Goal: Task Accomplishment & Management: Use online tool/utility

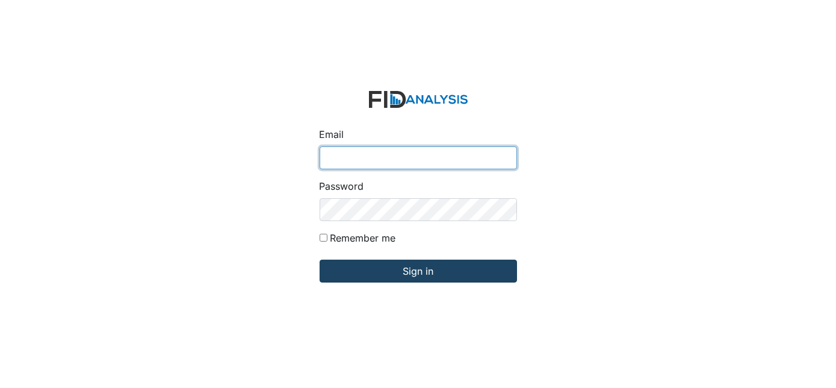
type input "[EMAIL_ADDRESS][DOMAIN_NAME]"
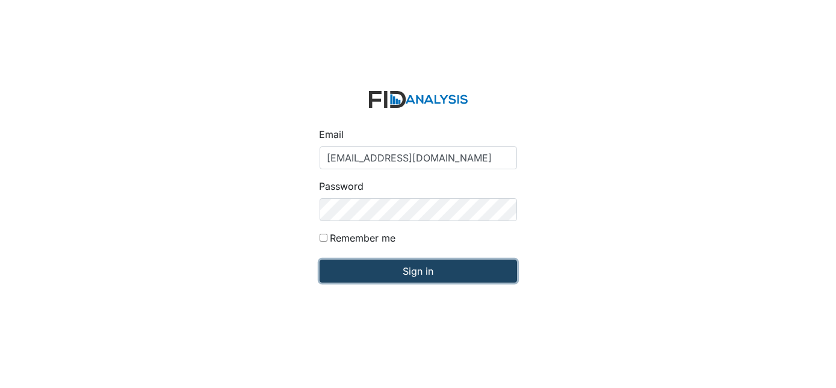
click at [441, 272] on input "Sign in" at bounding box center [418, 270] width 197 height 23
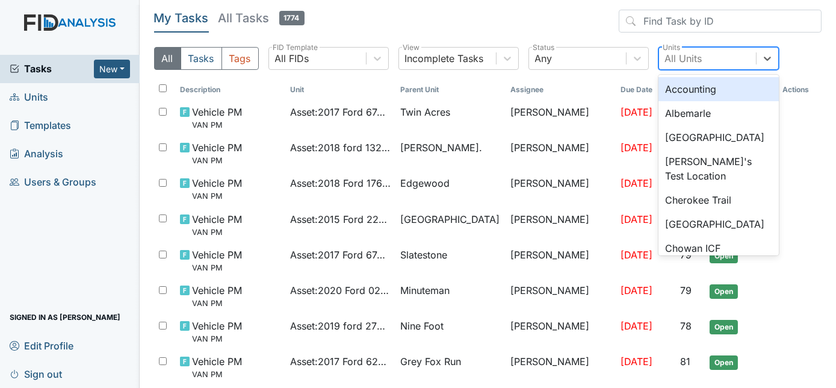
click at [697, 62] on div "All Units" at bounding box center [683, 58] width 37 height 14
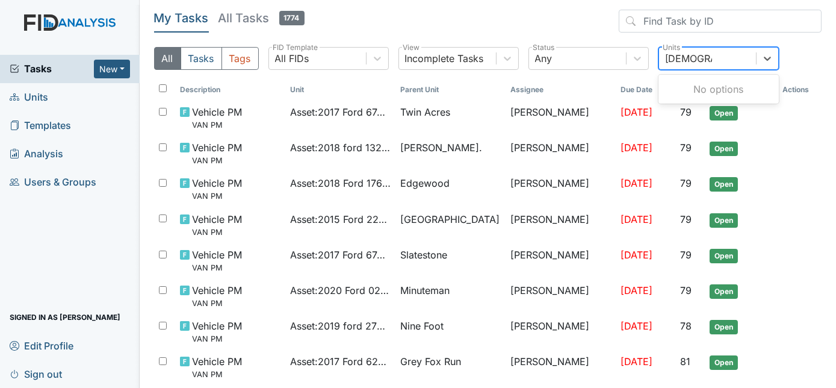
type input "cherokee"
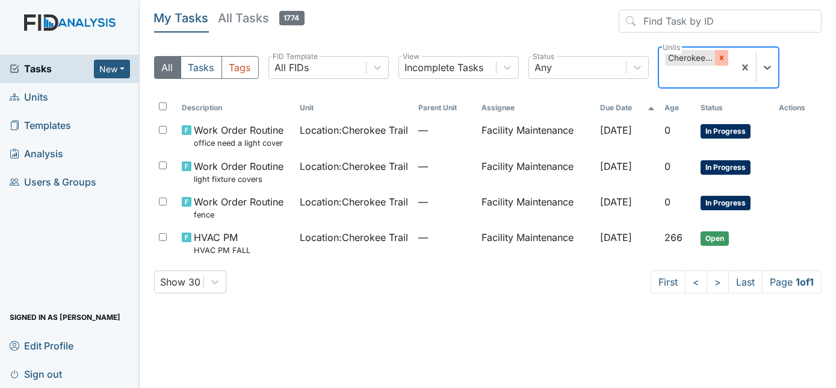
click at [720, 55] on icon at bounding box center [721, 58] width 8 height 8
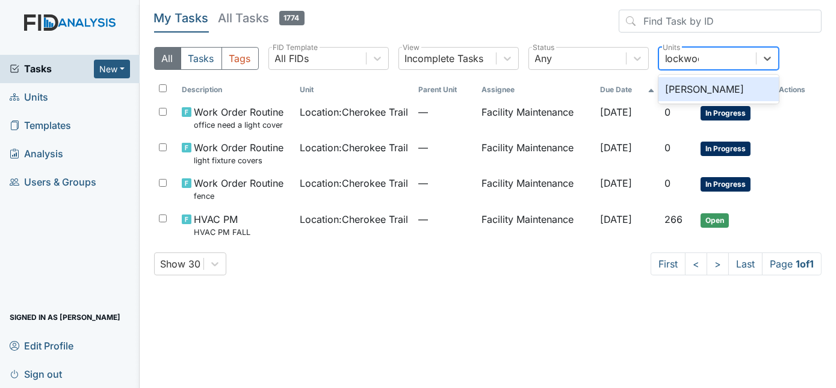
type input "lockwood"
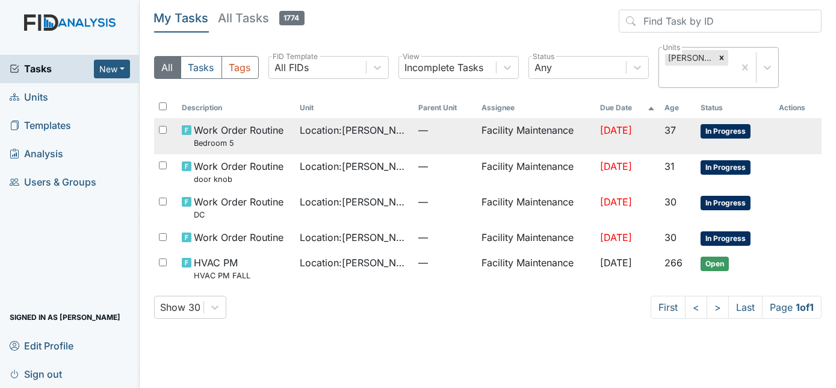
click at [424, 120] on td "—" at bounding box center [444, 136] width 63 height 36
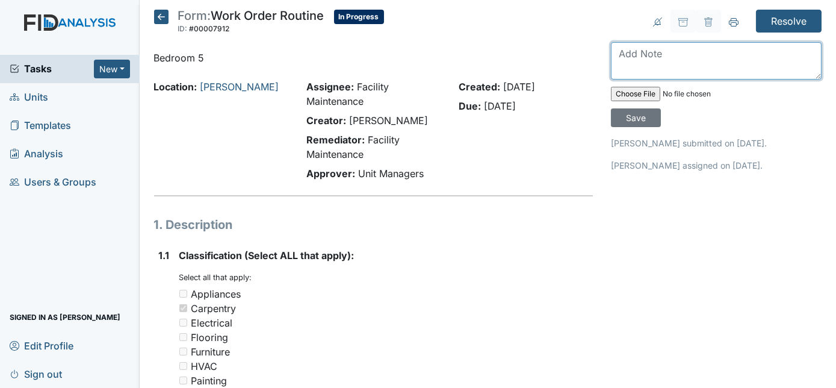
click at [630, 63] on textarea at bounding box center [716, 60] width 211 height 37
type textarea "repaired"
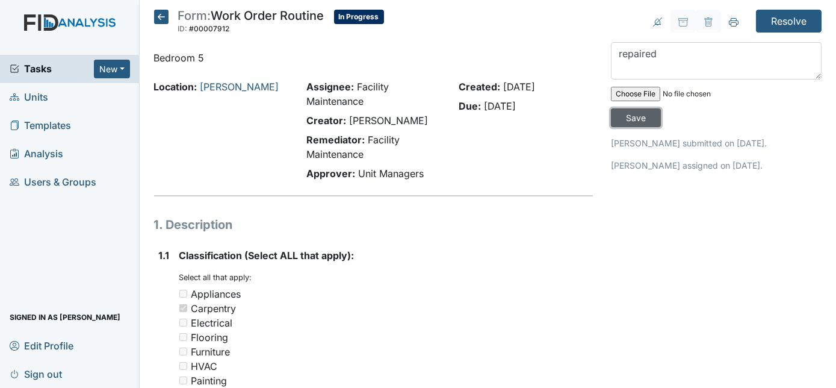
click at [661, 108] on input "Save" at bounding box center [636, 117] width 50 height 19
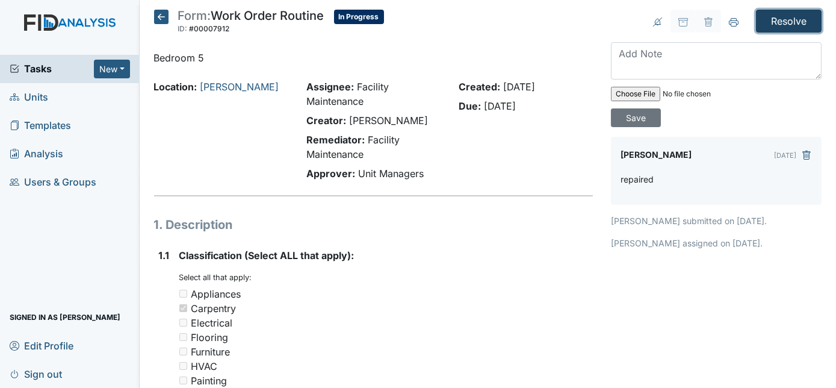
click at [780, 19] on input "Resolve" at bounding box center [789, 21] width 66 height 23
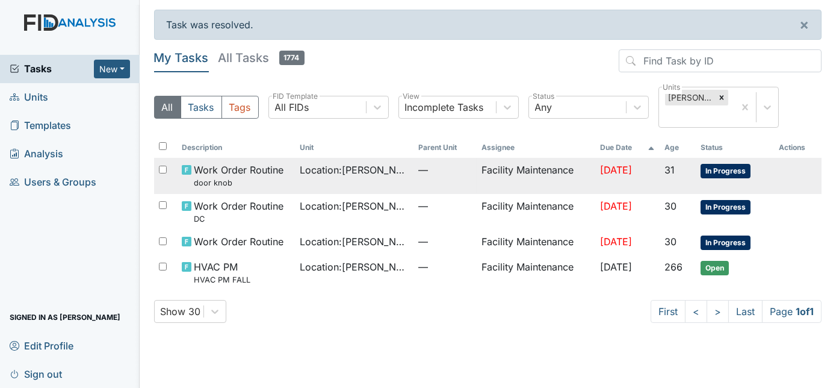
click at [430, 173] on td "—" at bounding box center [444, 176] width 63 height 36
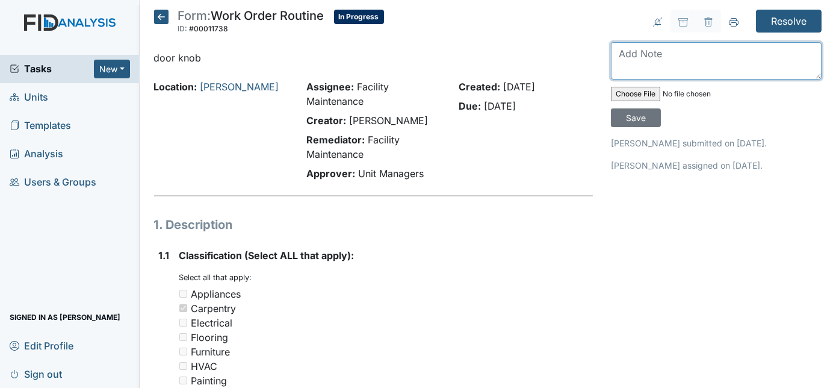
click at [681, 66] on textarea at bounding box center [716, 60] width 211 height 37
type textarea "lockless door knob installed"
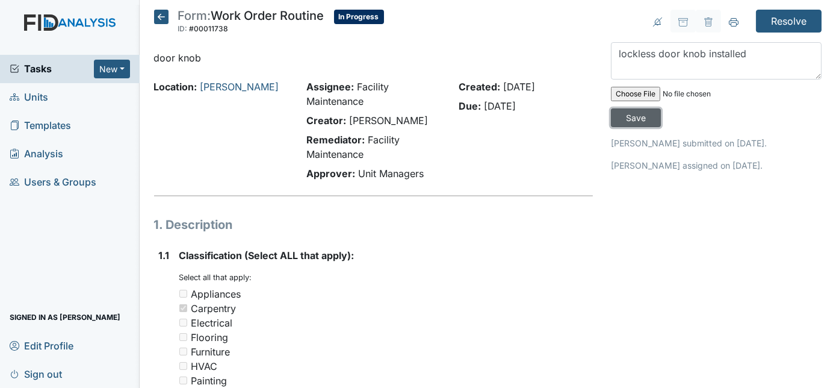
click at [661, 108] on input "Save" at bounding box center [636, 117] width 50 height 19
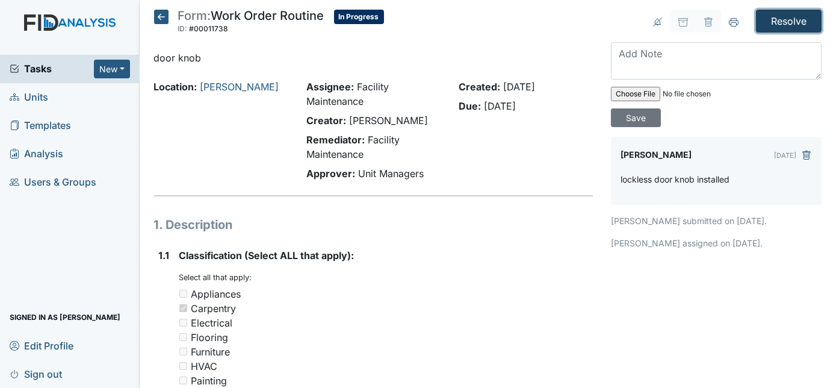
click at [757, 20] on input "Resolve" at bounding box center [789, 21] width 66 height 23
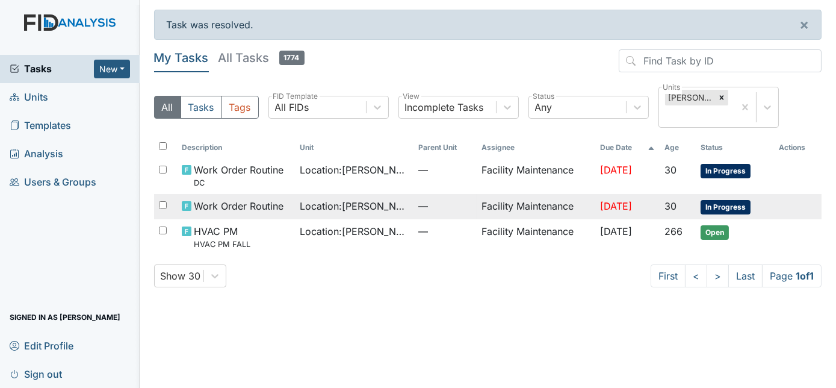
click at [477, 194] on td "Facility Maintenance" at bounding box center [536, 206] width 119 height 25
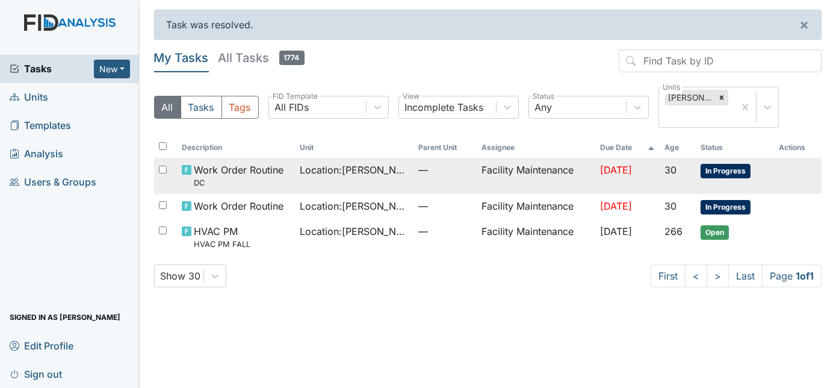
click at [413, 158] on td "—" at bounding box center [444, 176] width 63 height 36
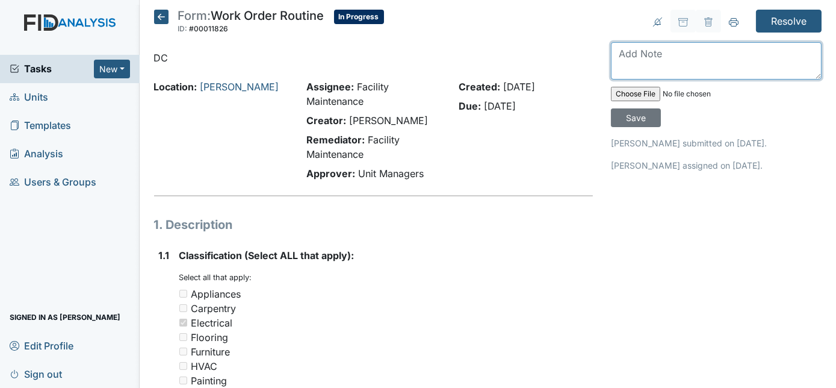
click at [634, 60] on textarea at bounding box center [716, 60] width 211 height 37
type textarea "lockless door knob installed"
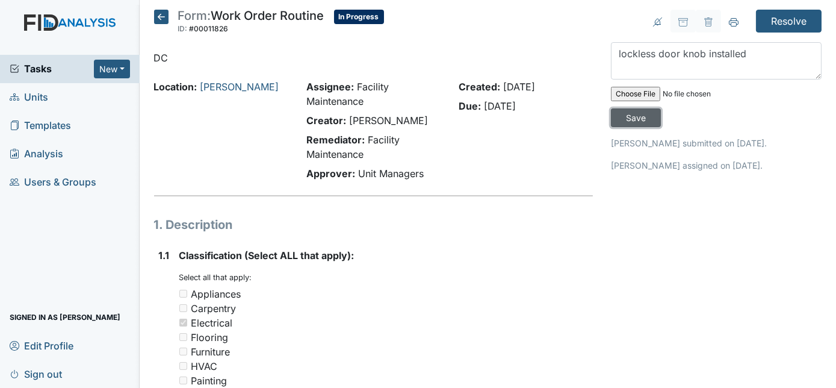
click at [661, 108] on input "Save" at bounding box center [636, 117] width 50 height 19
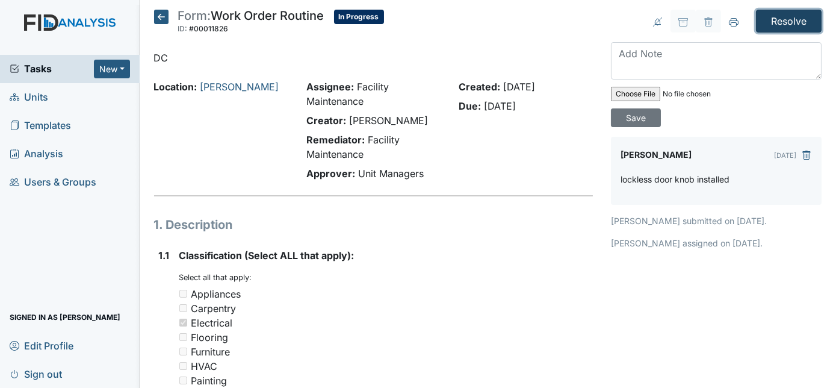
click at [781, 22] on input "Resolve" at bounding box center [789, 21] width 66 height 23
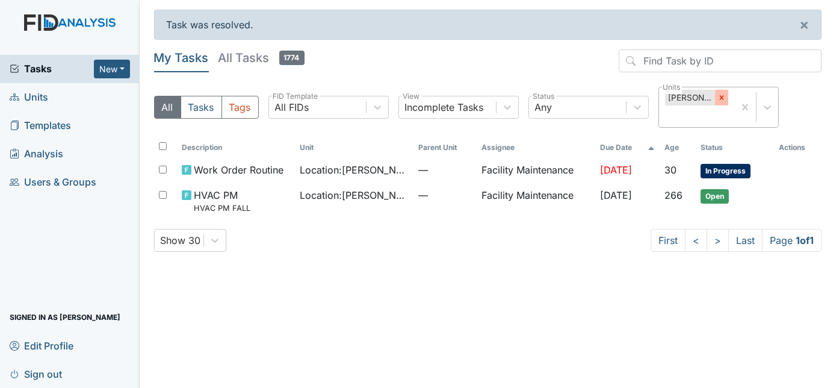
click at [717, 101] on icon at bounding box center [721, 97] width 8 height 8
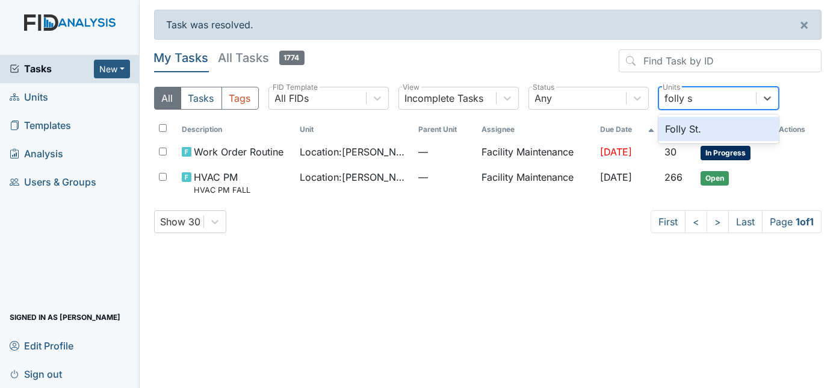
type input "folly st"
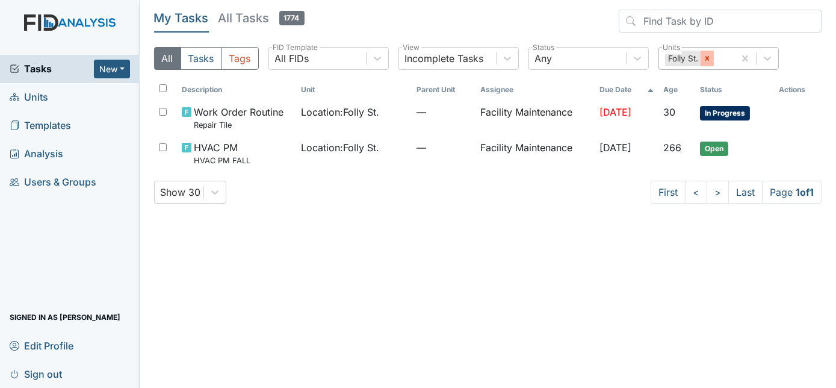
click at [708, 60] on icon at bounding box center [707, 58] width 4 height 4
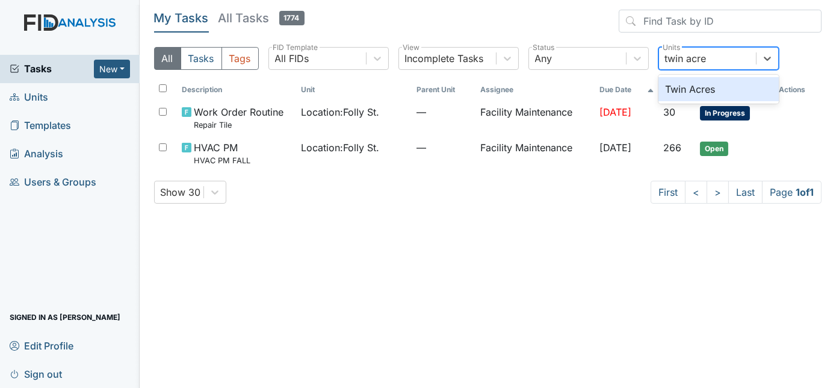
type input "twin acres"
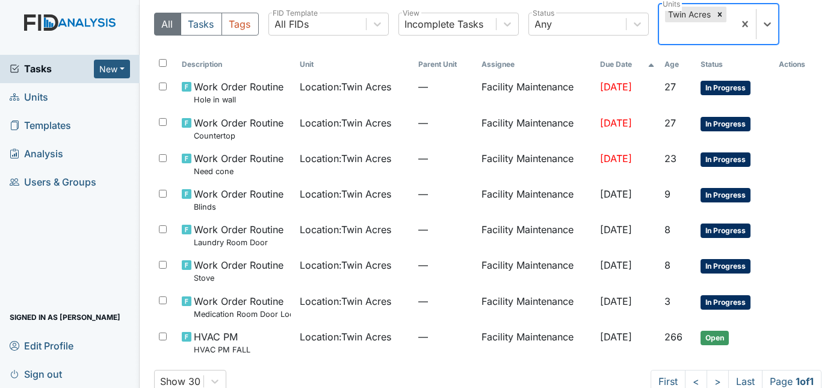
scroll to position [67, 0]
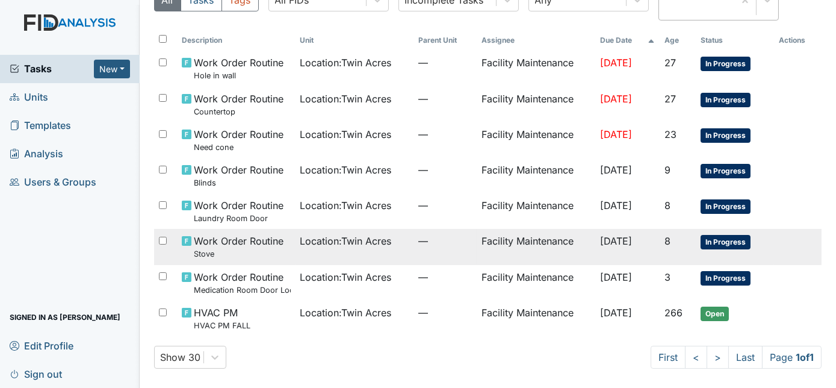
click at [459, 246] on td "—" at bounding box center [444, 247] width 63 height 36
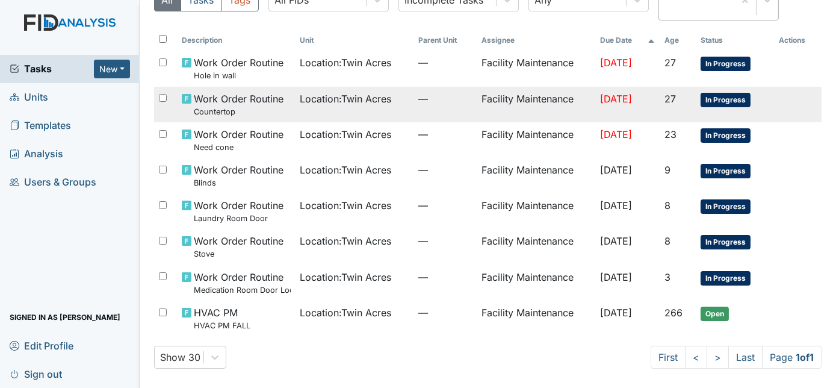
click at [389, 109] on td "Location : Twin Acres" at bounding box center [355, 105] width 119 height 36
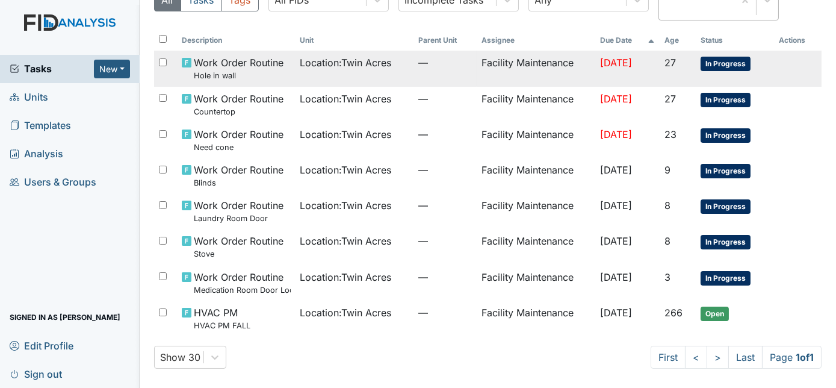
click at [276, 80] on small "Hole in wall" at bounding box center [239, 75] width 90 height 11
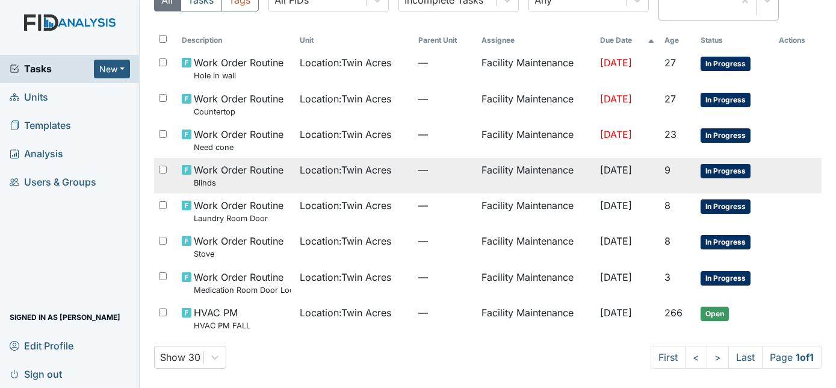
click at [385, 178] on td "Location : Twin Acres" at bounding box center [355, 176] width 119 height 36
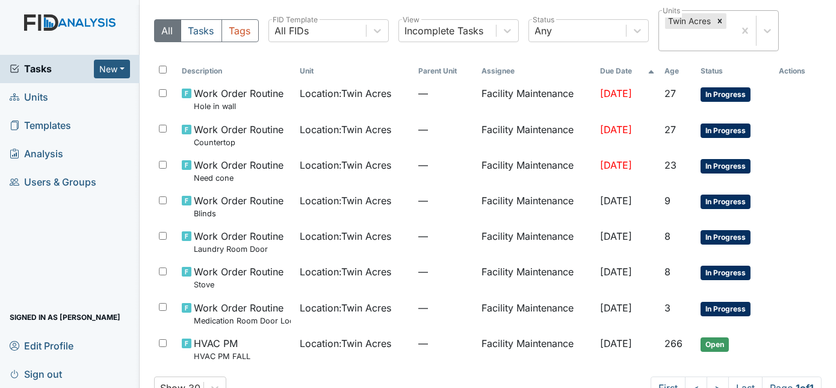
scroll to position [0, 0]
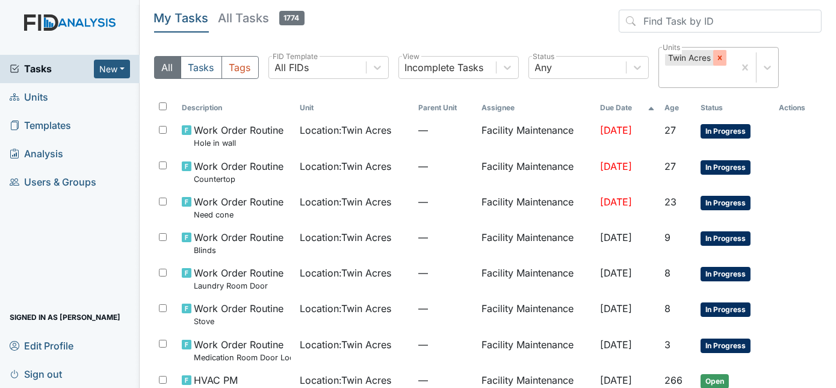
click at [720, 62] on div at bounding box center [719, 58] width 13 height 16
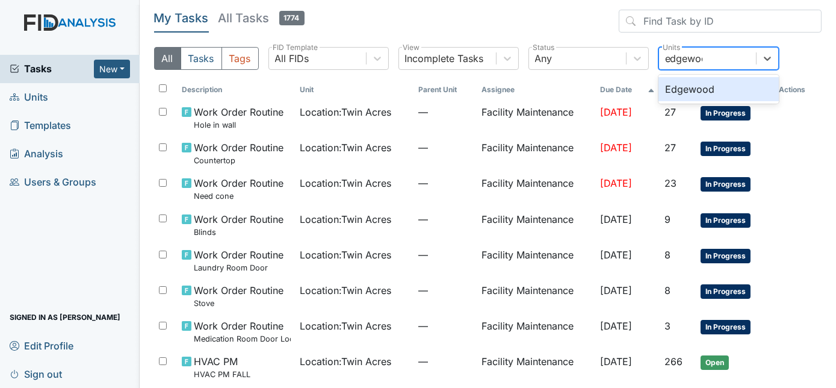
type input "edgewood"
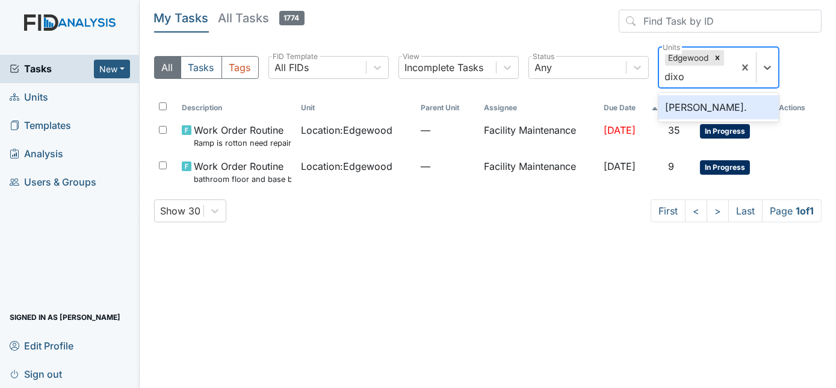
type input "dixon"
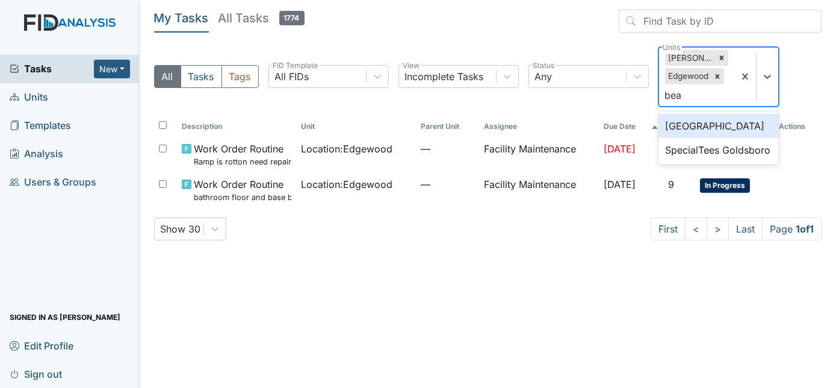
type input "beau"
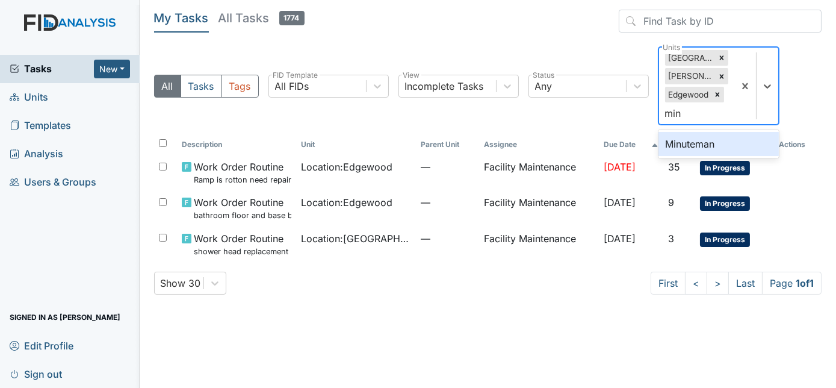
type input "minu"
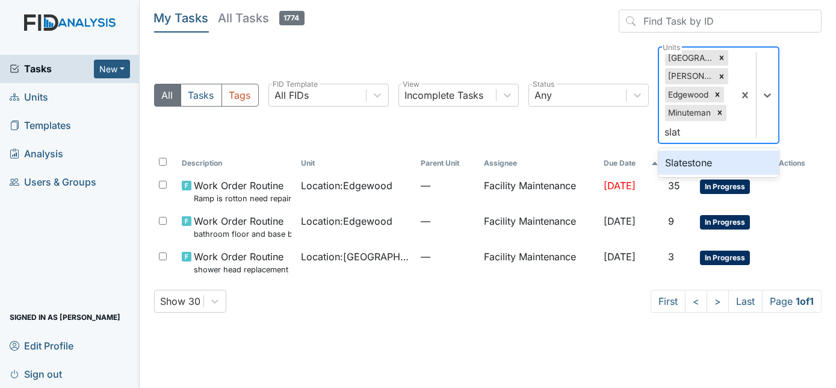
type input "slate"
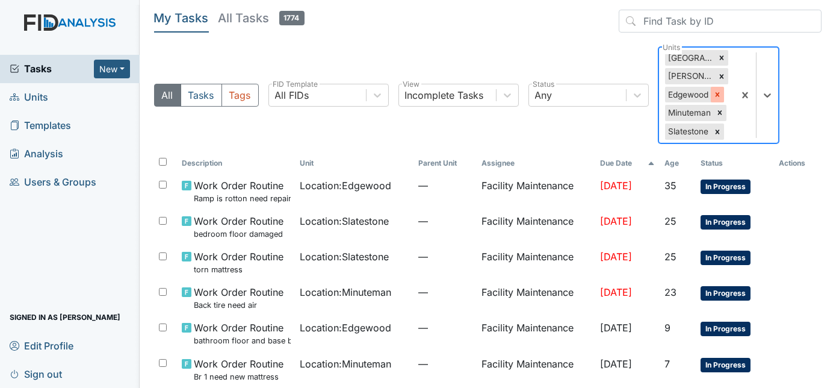
click at [716, 96] on icon at bounding box center [717, 94] width 8 height 8
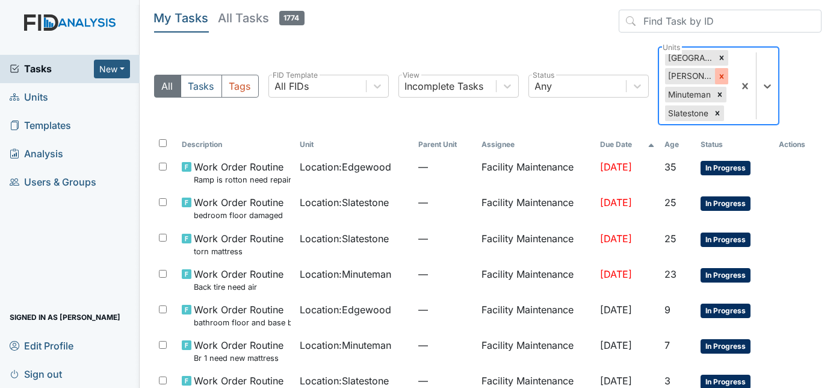
click at [717, 76] on icon at bounding box center [721, 76] width 8 height 8
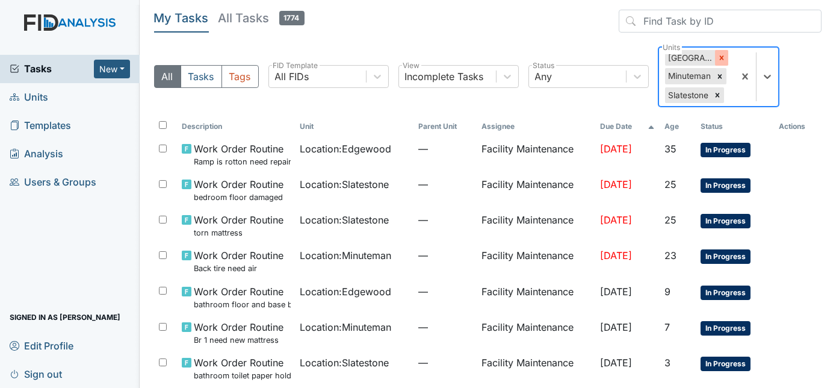
click at [725, 58] on div at bounding box center [721, 58] width 13 height 16
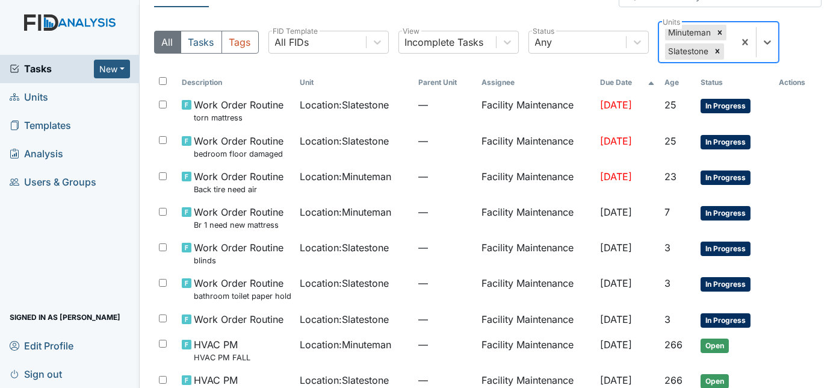
scroll to position [25, 0]
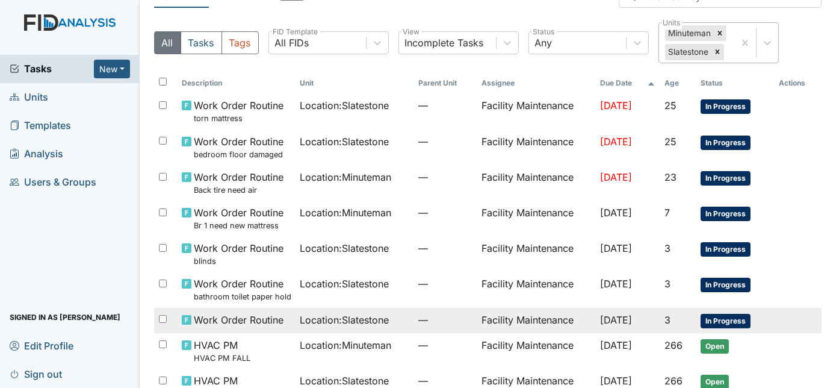
click at [396, 324] on td "Location : Slatestone" at bounding box center [355, 320] width 119 height 25
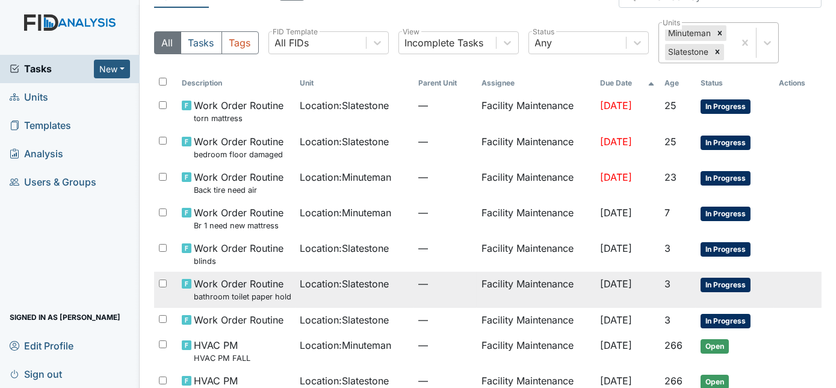
click at [413, 295] on td "—" at bounding box center [444, 289] width 63 height 36
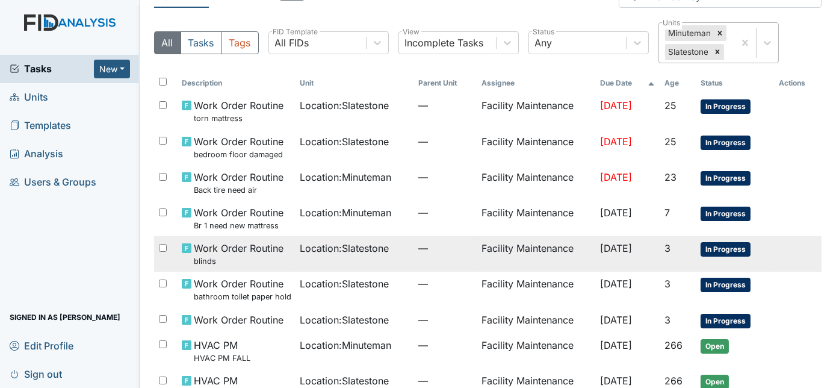
click at [356, 249] on span "Location : Slatestone" at bounding box center [344, 248] width 89 height 14
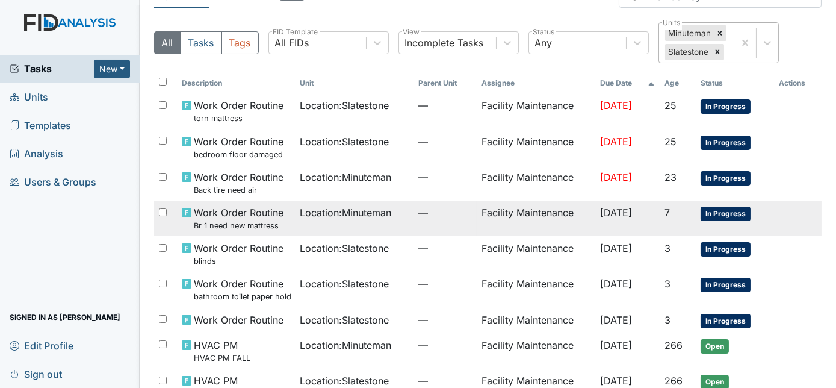
click at [378, 223] on td "Location : Minuteman" at bounding box center [355, 218] width 119 height 36
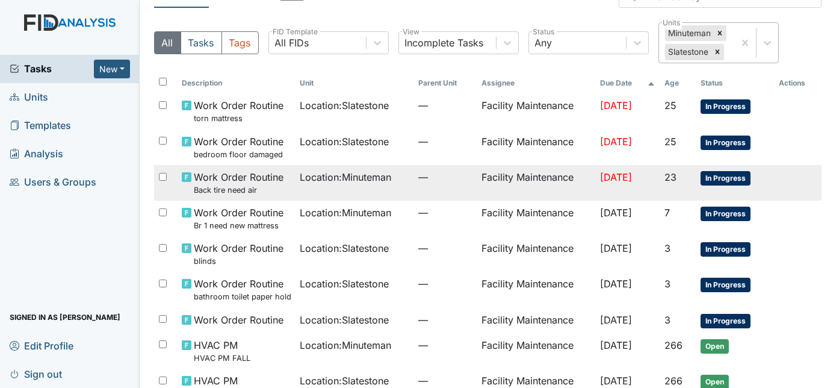
click at [352, 184] on td "Location : Minuteman" at bounding box center [355, 183] width 119 height 36
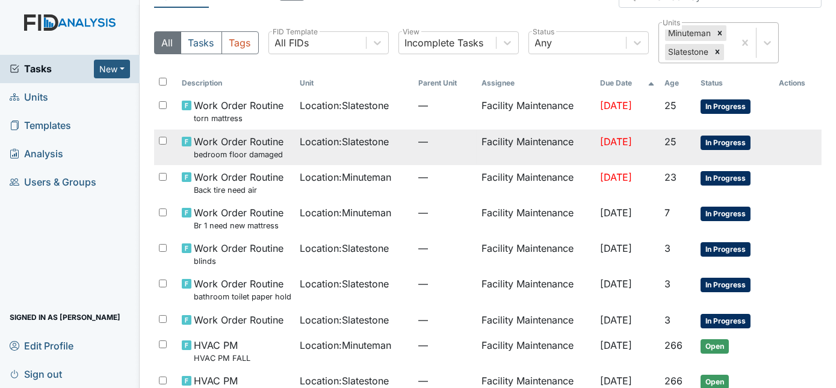
click at [435, 144] on span "—" at bounding box center [445, 141] width 54 height 14
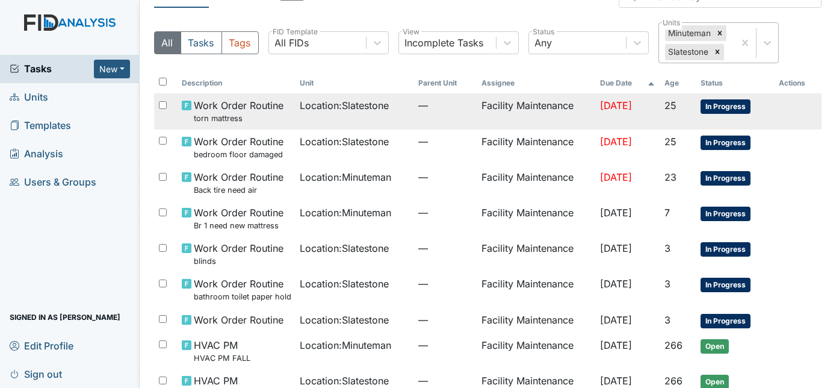
click at [304, 105] on span "Location : Slatestone" at bounding box center [344, 105] width 89 height 14
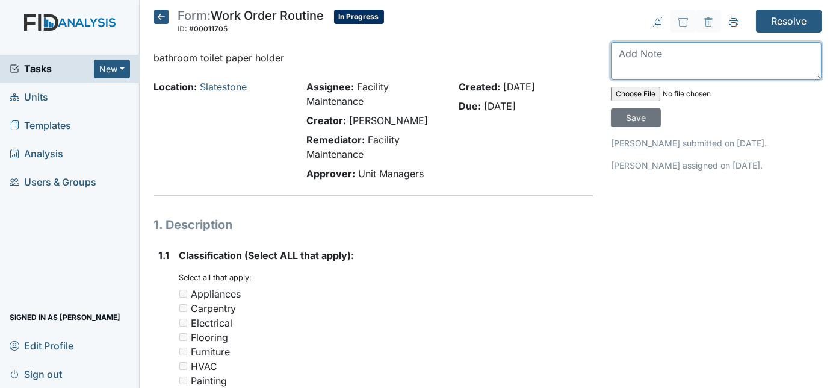
click at [650, 55] on textarea at bounding box center [716, 60] width 211 height 37
type textarea "ordered"
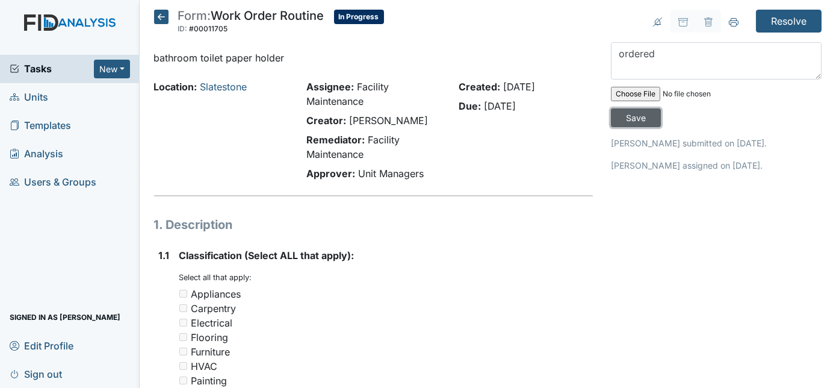
click at [661, 108] on input "Save" at bounding box center [636, 117] width 50 height 19
